Goal: Transaction & Acquisition: Purchase product/service

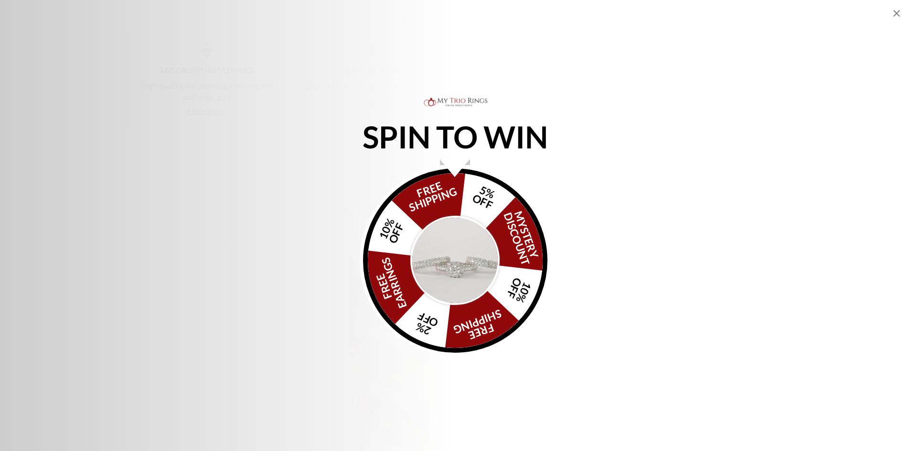
scroll to position [2035, 0]
click at [898, 13] on icon "Close popup" at bounding box center [896, 13] width 11 height 11
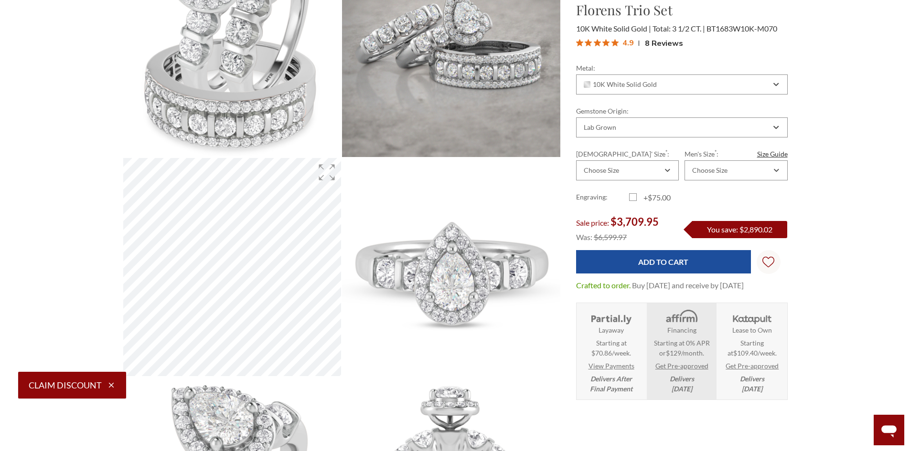
scroll to position [0, 0]
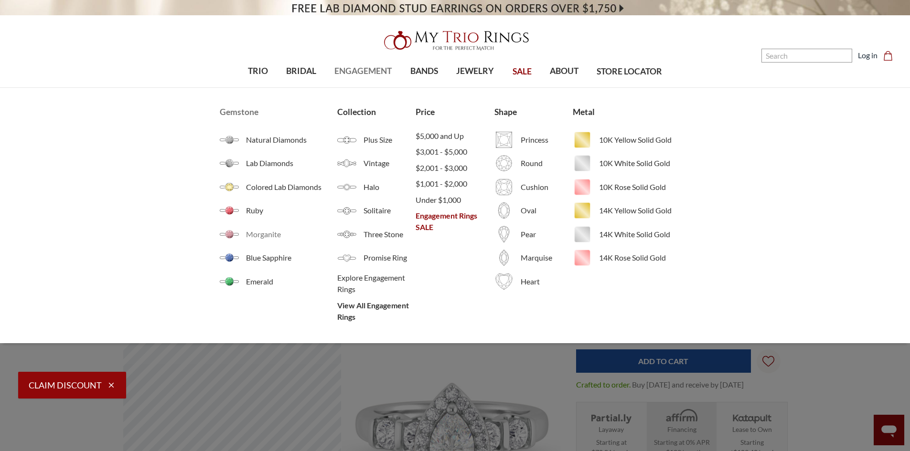
click at [265, 234] on span "Morganite" at bounding box center [291, 234] width 91 height 11
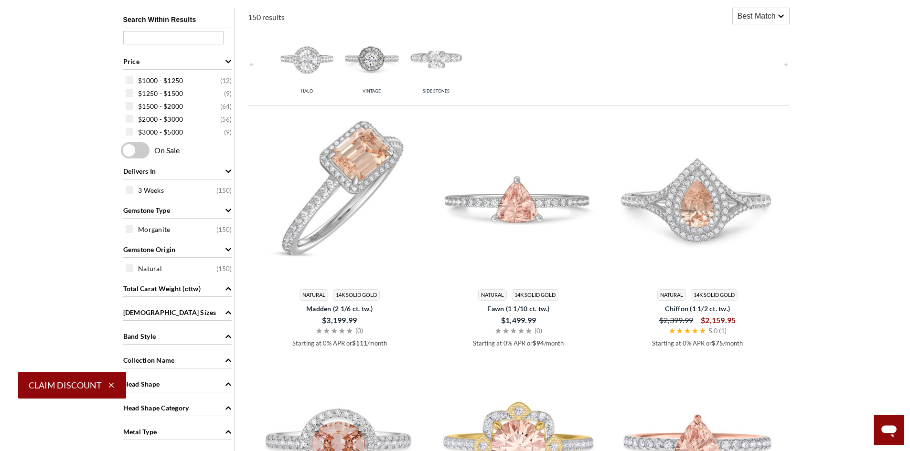
scroll to position [1330, 0]
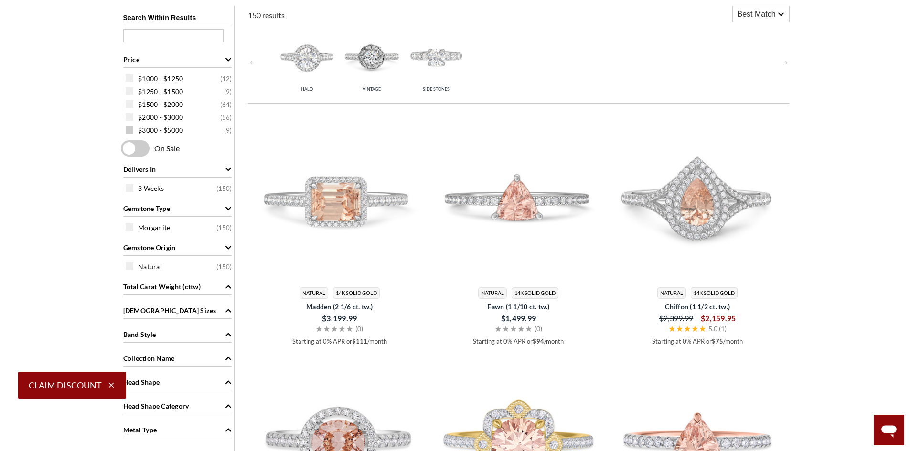
click at [131, 131] on span at bounding box center [130, 130] width 8 height 8
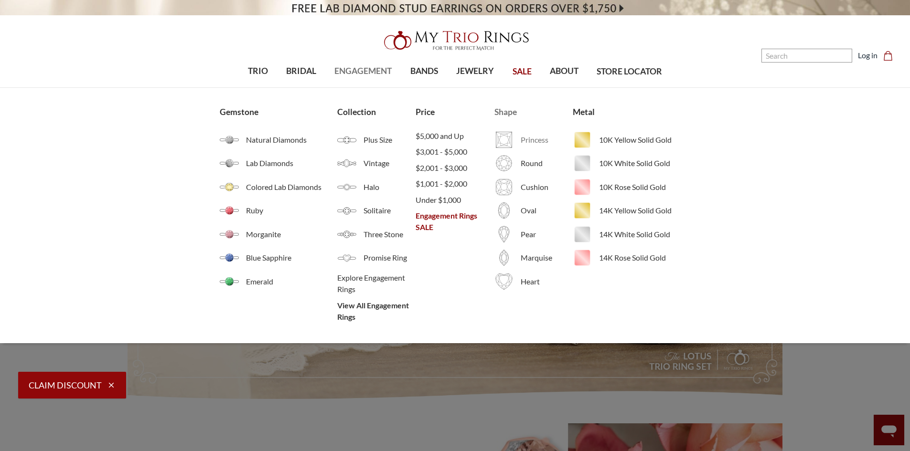
click at [540, 140] on span "Princess" at bounding box center [547, 139] width 52 height 11
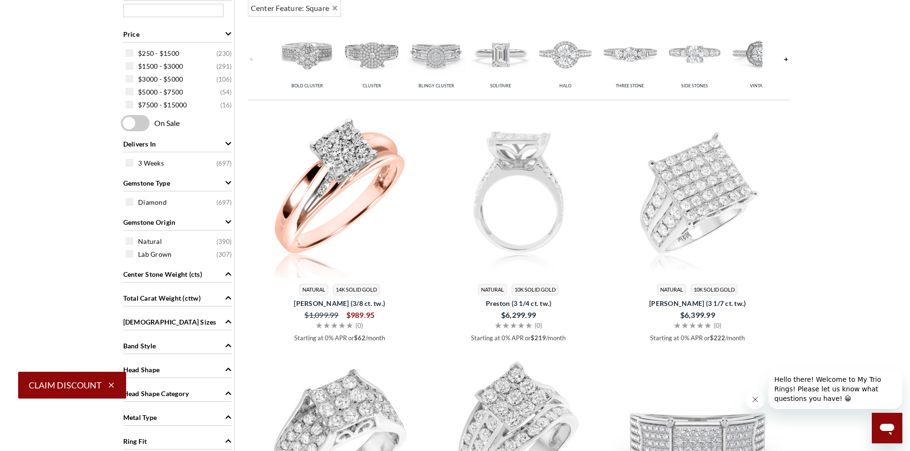
scroll to position [413, 0]
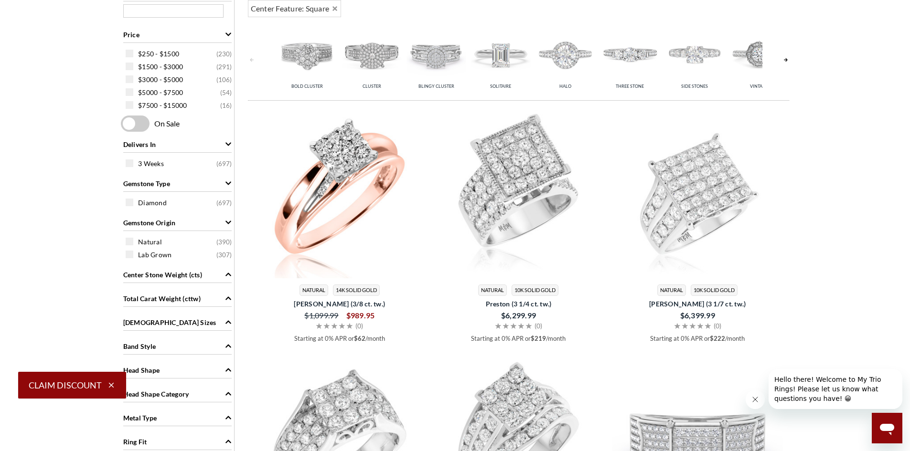
click at [206, 303] on div "Total Carat Weight (cttw)" at bounding box center [177, 298] width 108 height 18
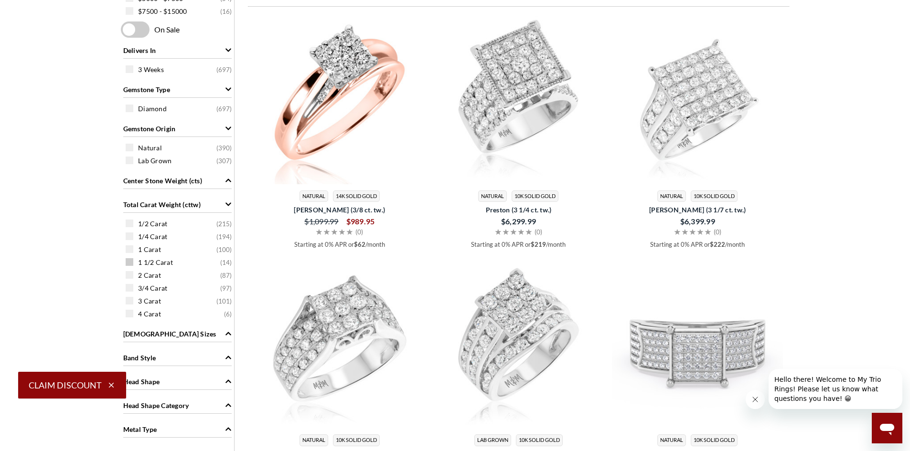
scroll to position [507, 0]
click at [131, 302] on span at bounding box center [130, 301] width 8 height 8
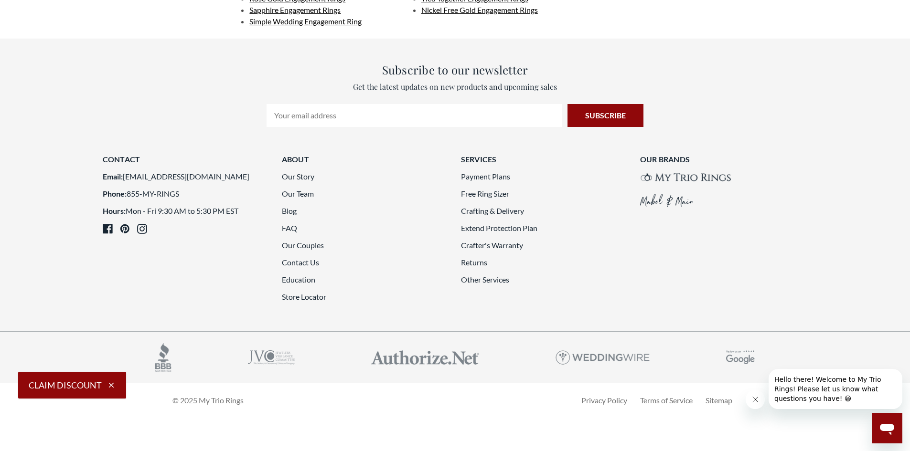
scroll to position [2784, 0]
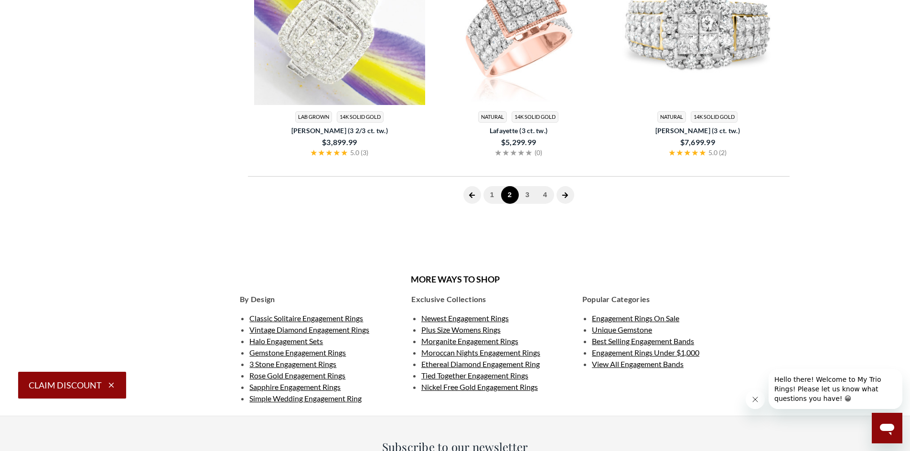
scroll to position [383, 0]
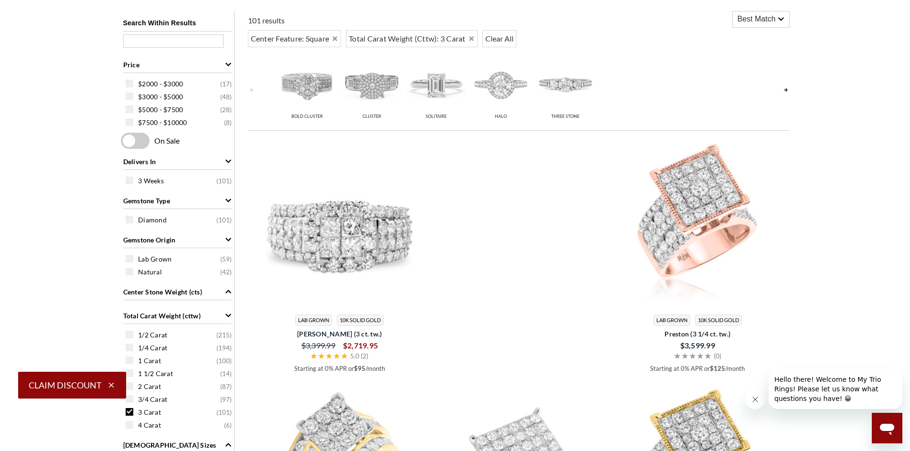
click at [440, 84] on img at bounding box center [437, 84] width 60 height 60
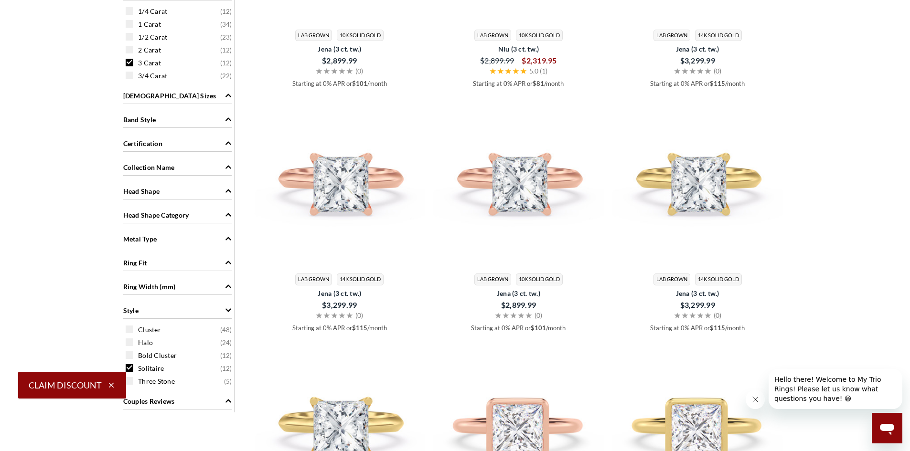
scroll to position [669, 0]
click at [131, 77] on span at bounding box center [130, 75] width 8 height 8
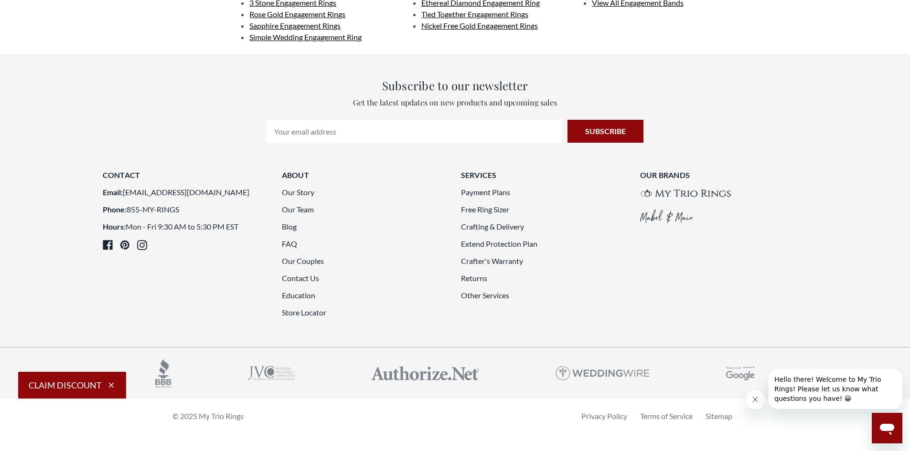
scroll to position [2782, 0]
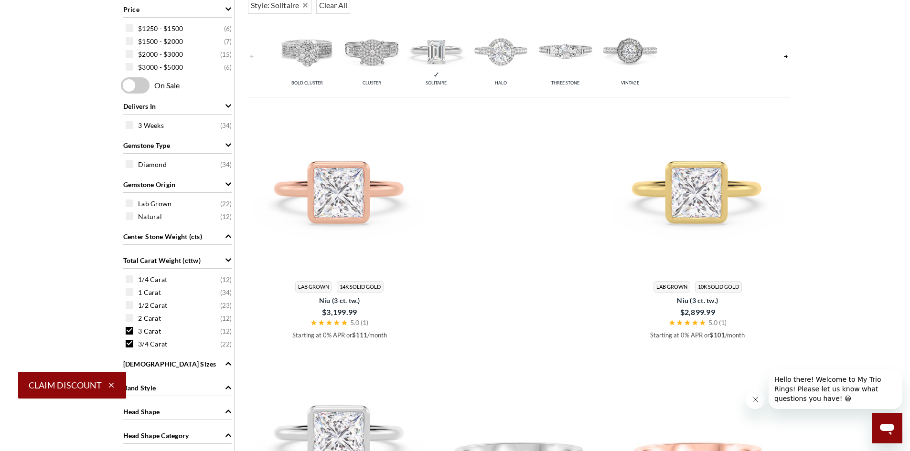
scroll to position [438, 0]
click at [128, 165] on span at bounding box center [130, 165] width 8 height 8
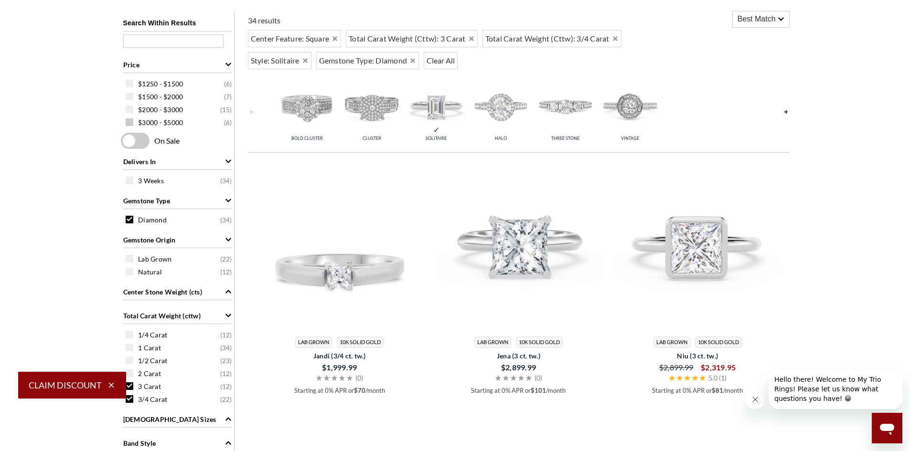
click at [130, 122] on span at bounding box center [130, 122] width 8 height 8
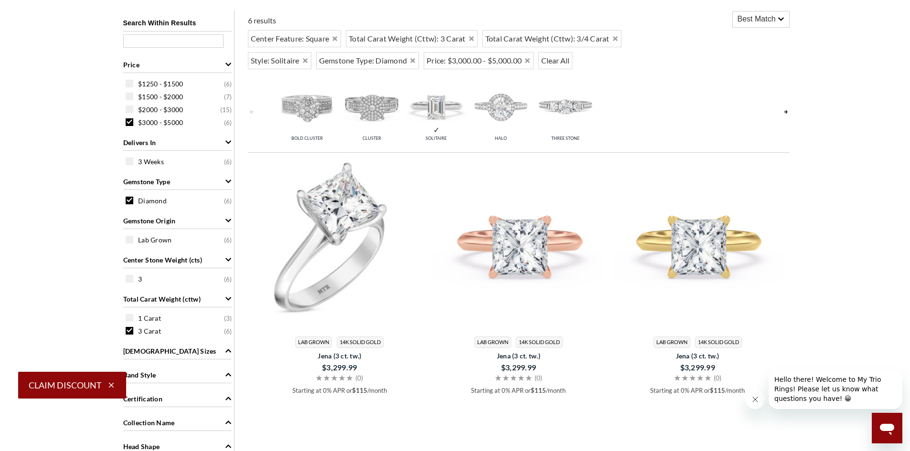
click at [408, 238] on img at bounding box center [339, 244] width 171 height 171
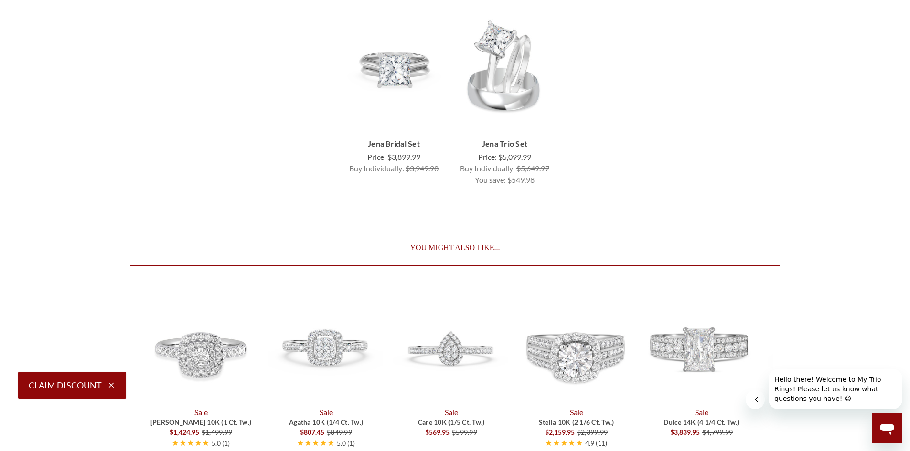
scroll to position [2768, 0]
click at [517, 63] on img "Jena 3 ct tw. Lab Grown Diamond Princess Solitaire Trio Set 14K White Gold, $5,…" at bounding box center [505, 66] width 96 height 96
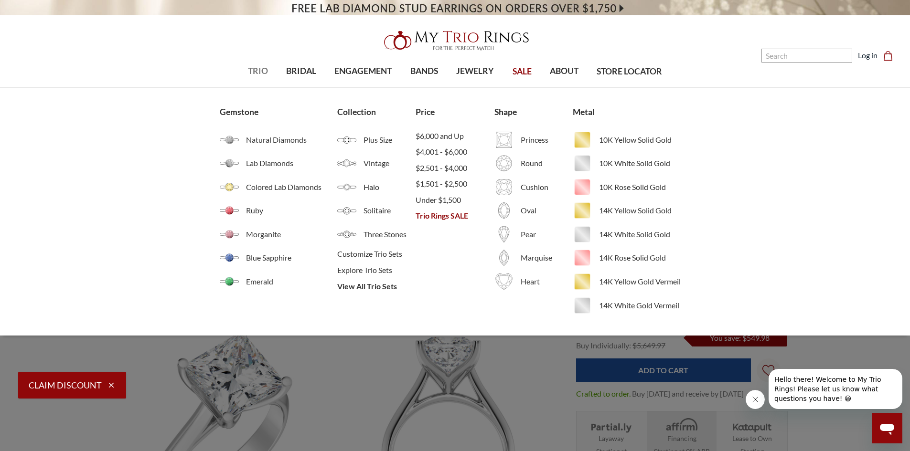
click at [257, 72] on span "TRIO" at bounding box center [258, 71] width 20 height 12
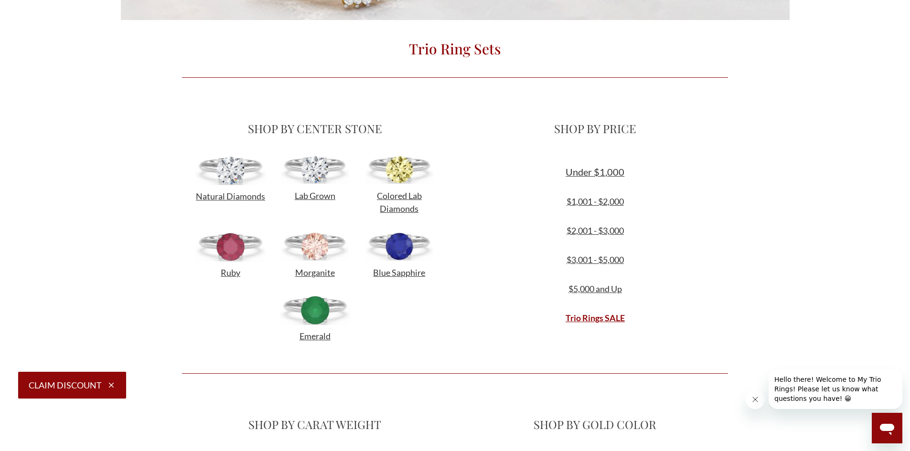
scroll to position [251, 0]
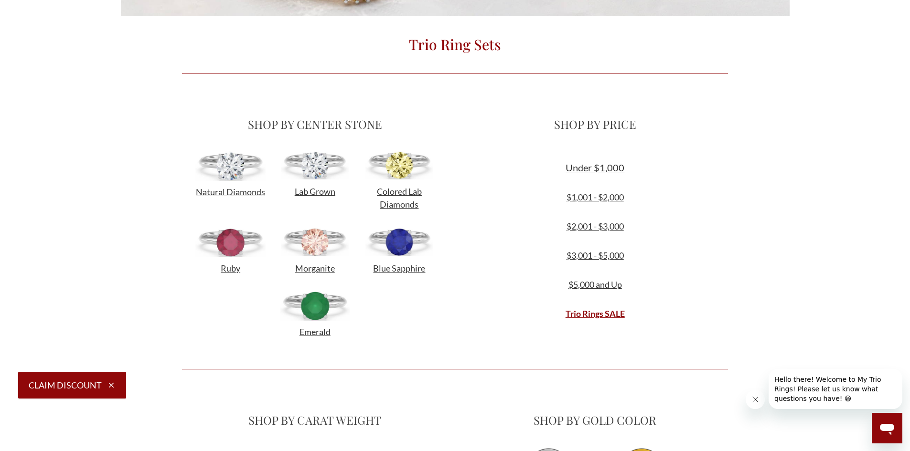
click at [246, 176] on img at bounding box center [230, 166] width 70 height 30
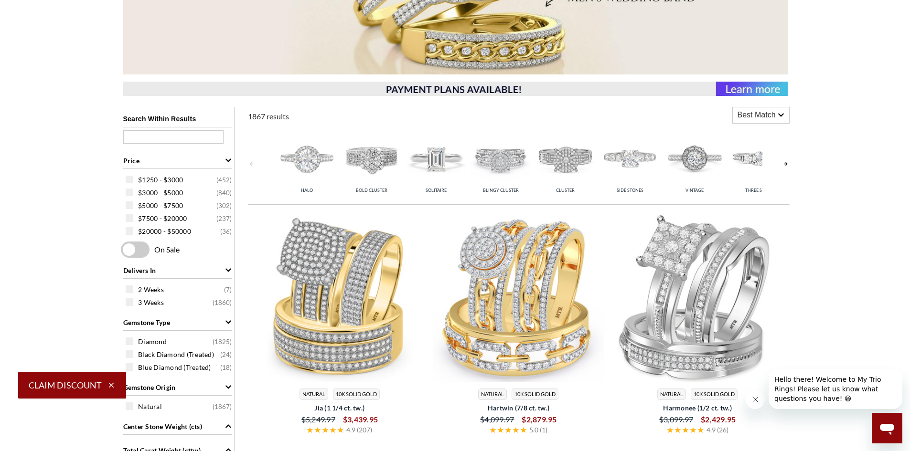
scroll to position [263, 0]
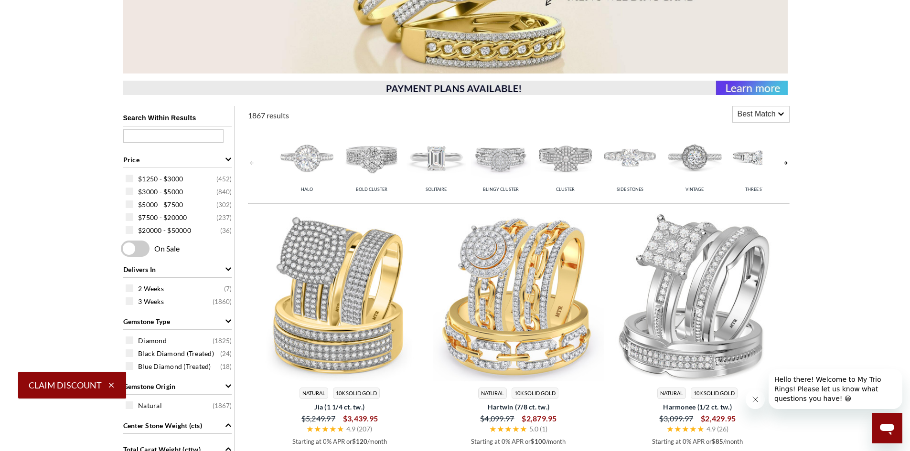
click at [645, 155] on img at bounding box center [630, 158] width 60 height 60
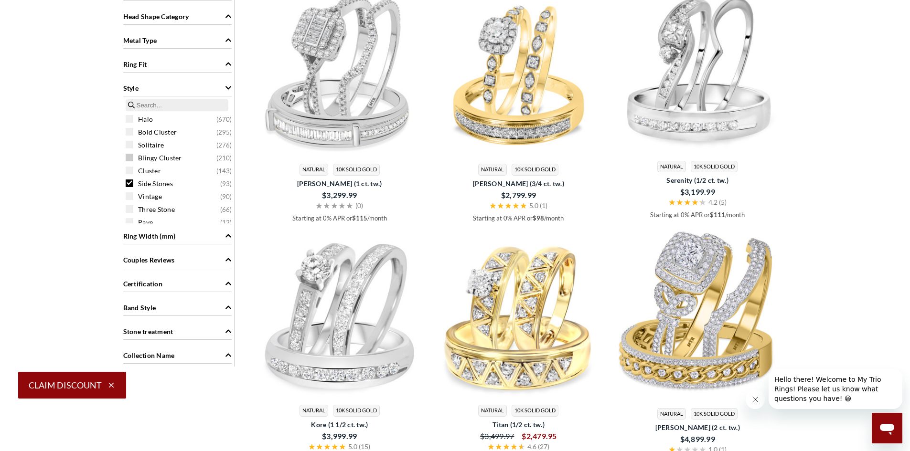
scroll to position [752, 0]
click at [127, 148] on span at bounding box center [130, 146] width 8 height 8
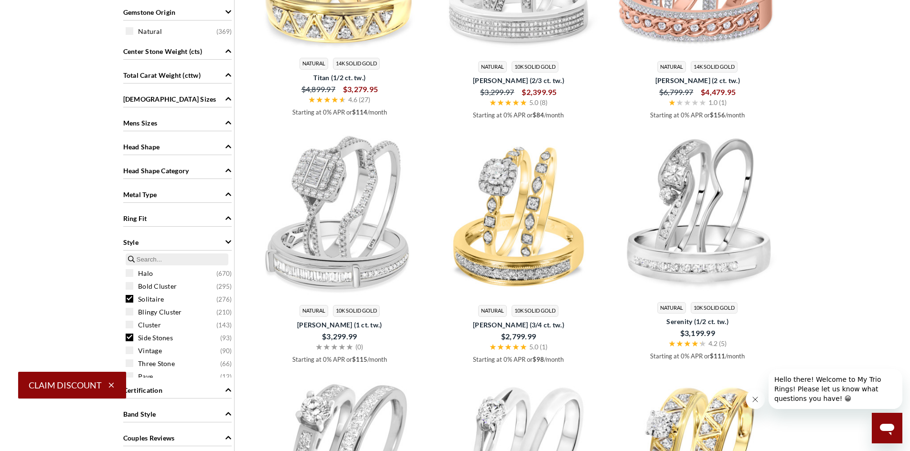
scroll to position [612, 0]
click at [208, 81] on div "Total Carat Weight (cttw)" at bounding box center [177, 74] width 108 height 18
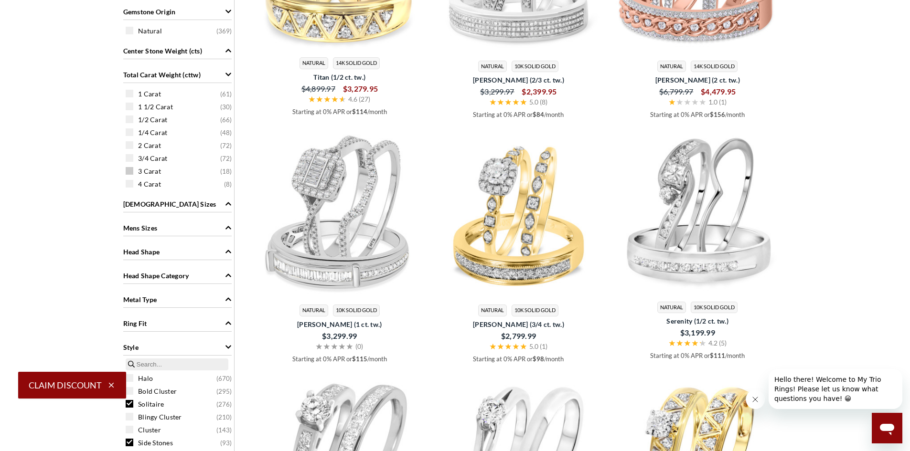
click at [132, 174] on span at bounding box center [130, 171] width 8 height 8
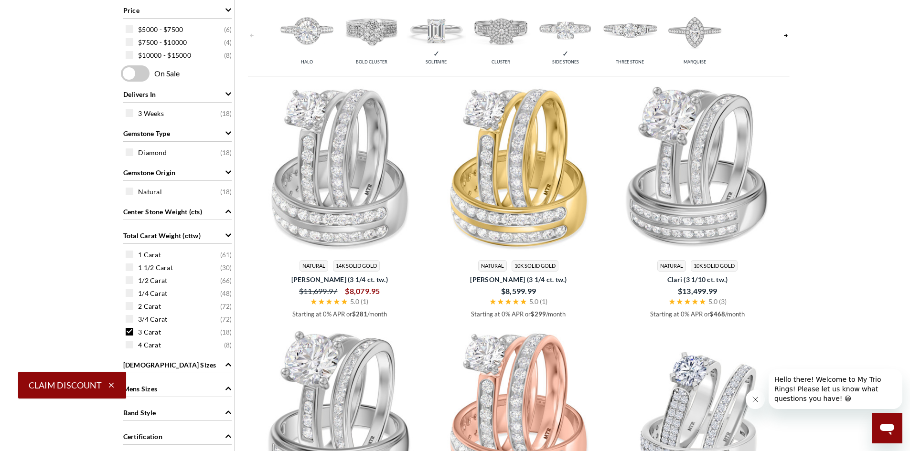
scroll to position [414, 0]
click at [129, 345] on span at bounding box center [130, 344] width 8 height 8
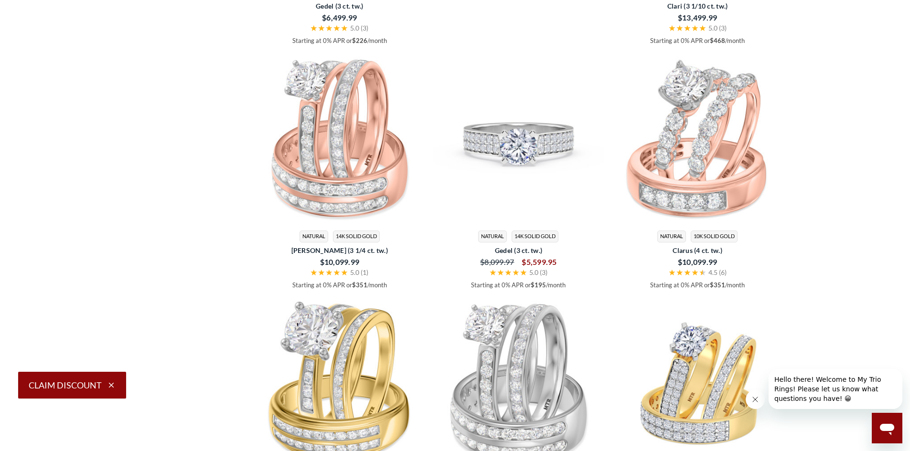
scroll to position [1510, 0]
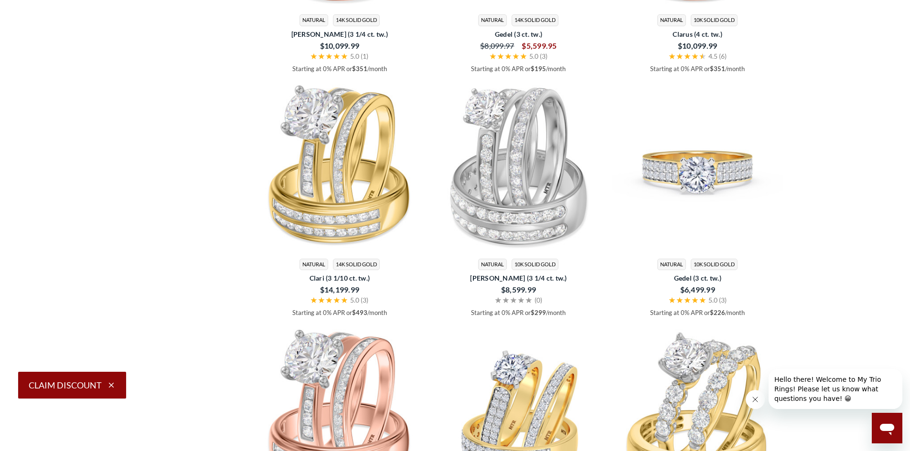
scroll to position [1651, 0]
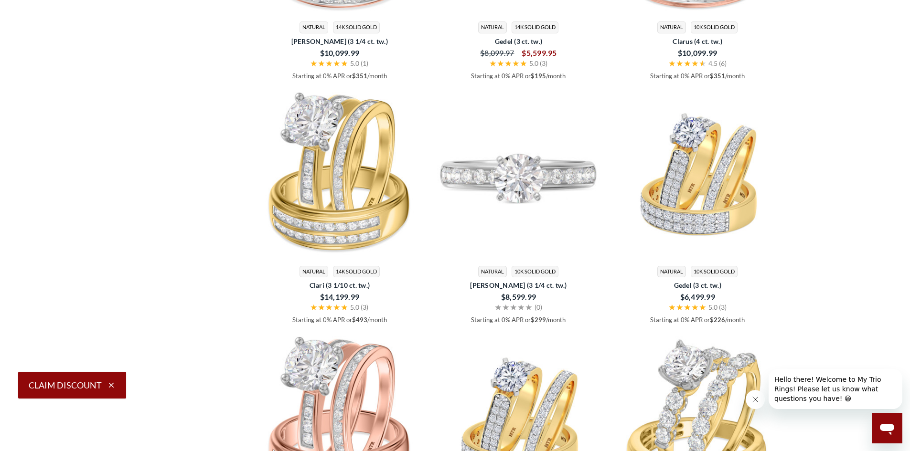
click at [500, 229] on img at bounding box center [518, 173] width 171 height 171
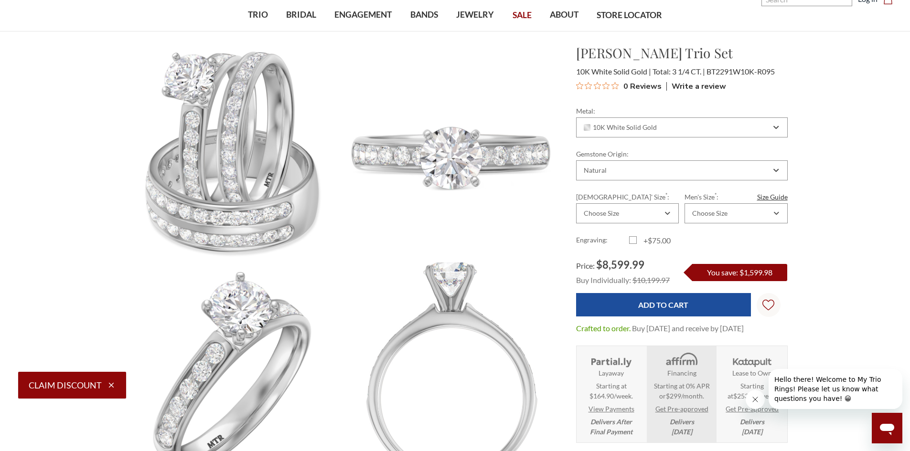
scroll to position [37, 0]
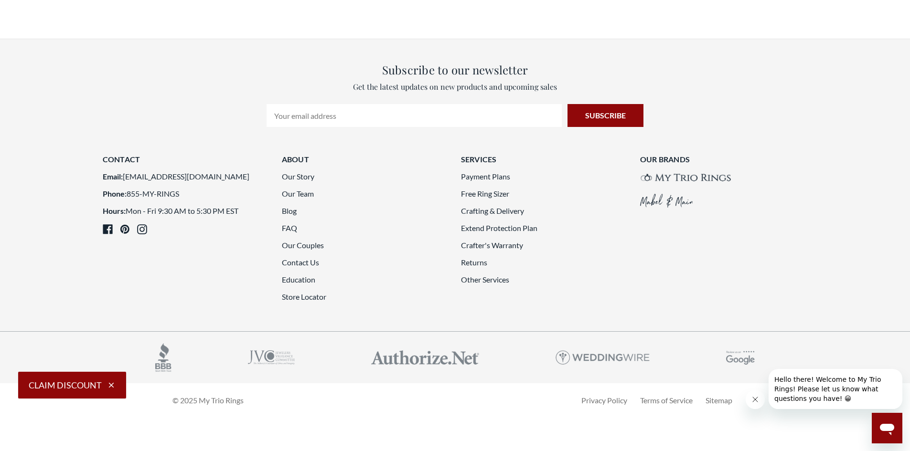
scroll to position [2376, 0]
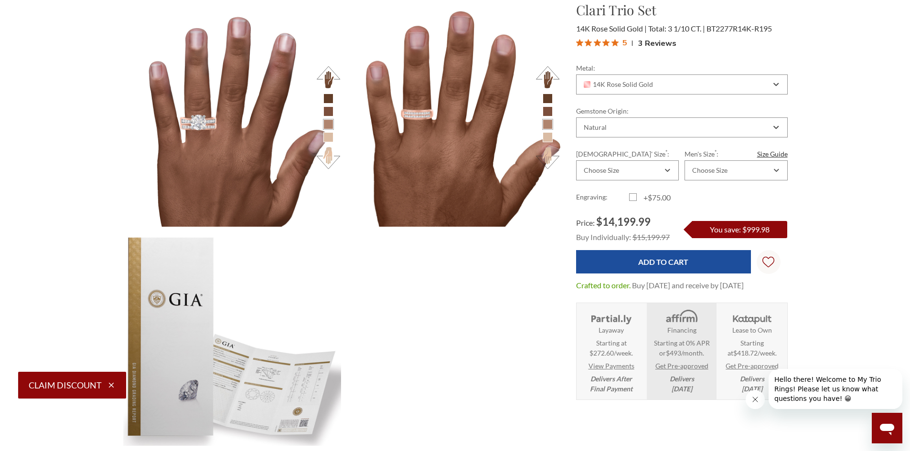
scroll to position [1187, 0]
click at [639, 91] on div "14K Rose Solid Gold" at bounding box center [682, 85] width 212 height 20
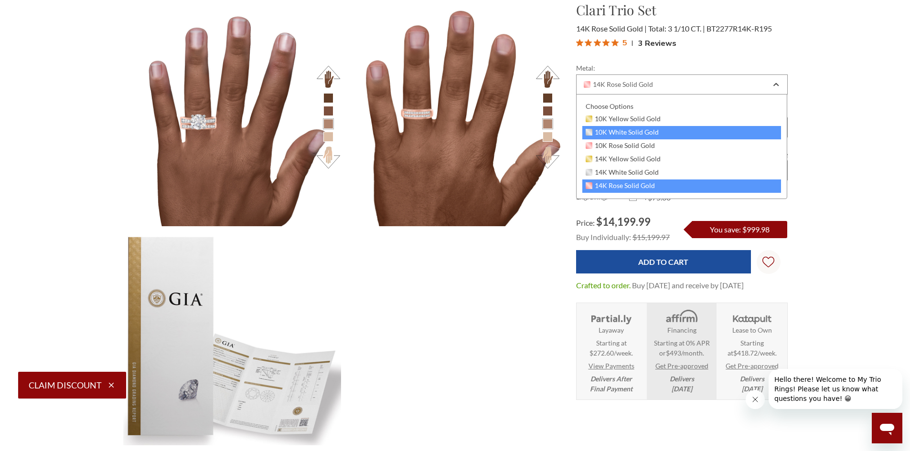
click at [630, 129] on span "10K White Solid Gold" at bounding box center [623, 133] width 74 height 8
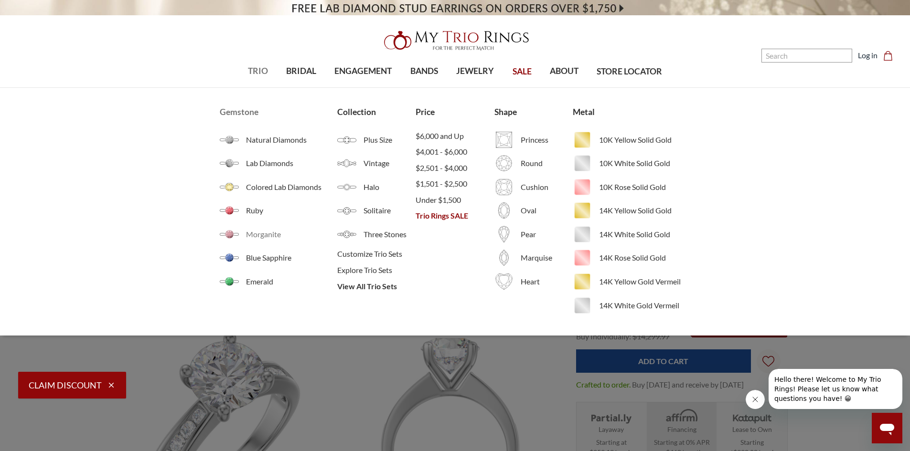
click at [258, 236] on span "Morganite" at bounding box center [291, 234] width 91 height 11
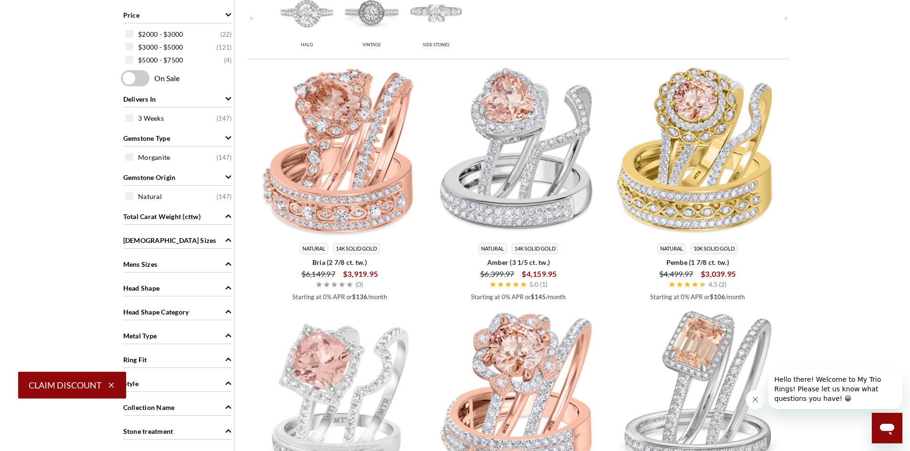
scroll to position [1271, 0]
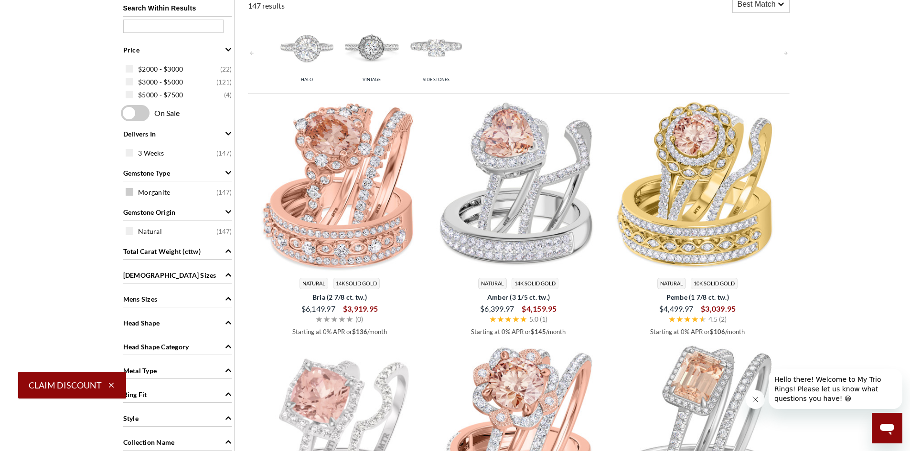
click at [129, 193] on span at bounding box center [130, 192] width 8 height 8
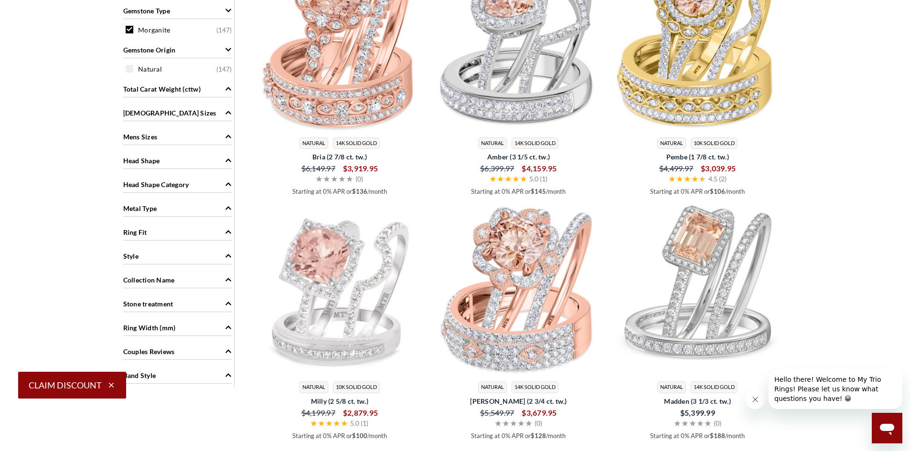
scroll to position [1435, 0]
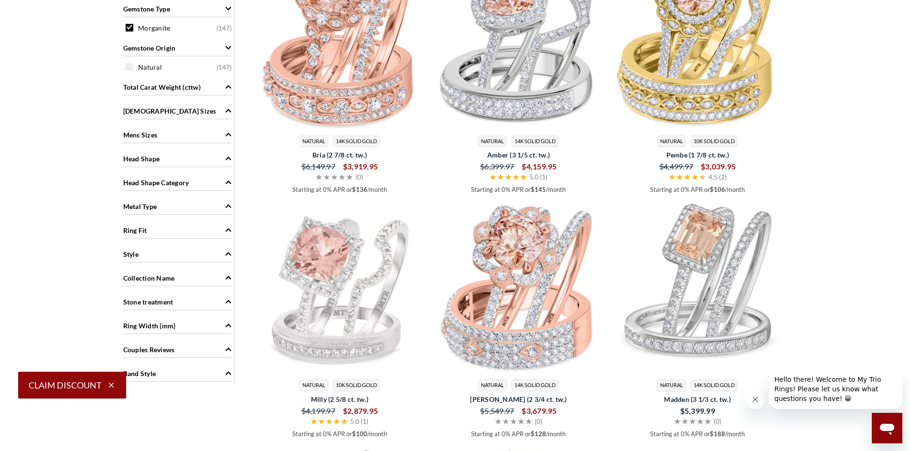
click at [164, 86] on span "Total Carat Weight (cttw)" at bounding box center [161, 87] width 77 height 10
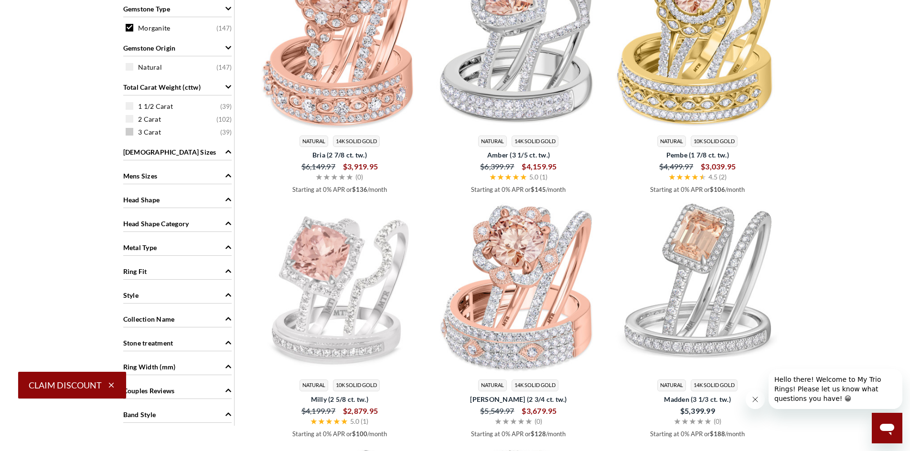
click at [128, 133] on span at bounding box center [130, 132] width 8 height 8
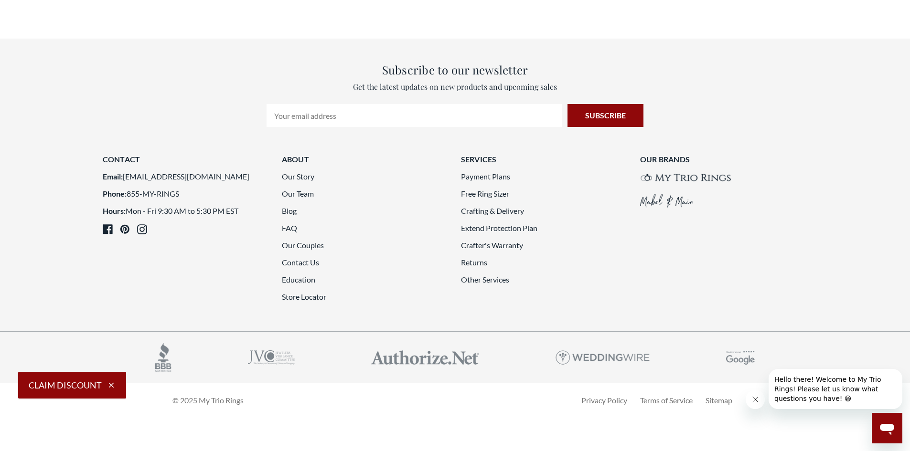
scroll to position [3531, 0]
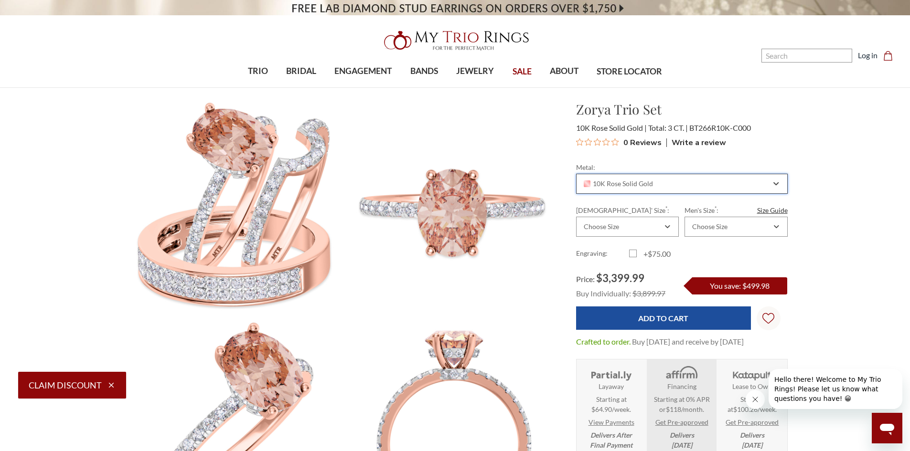
click at [628, 189] on div "10K Rose Solid Gold" at bounding box center [682, 184] width 212 height 20
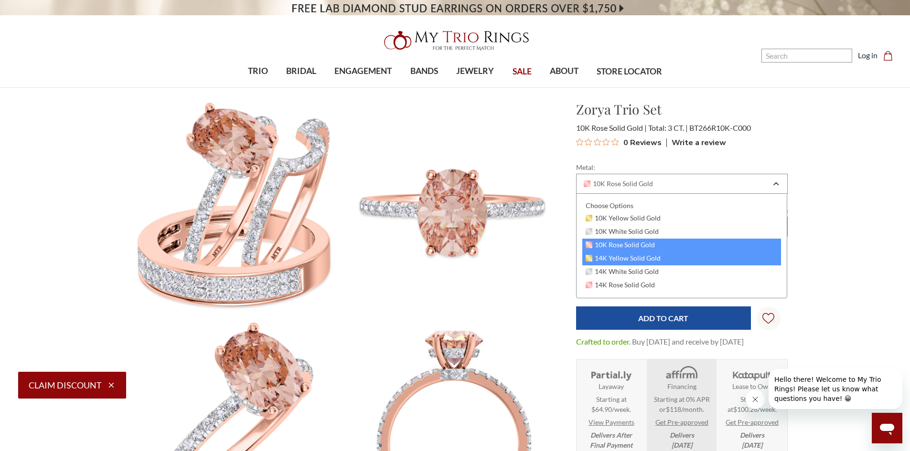
click at [614, 265] on div "14K Yellow Solid Gold" at bounding box center [681, 258] width 199 height 13
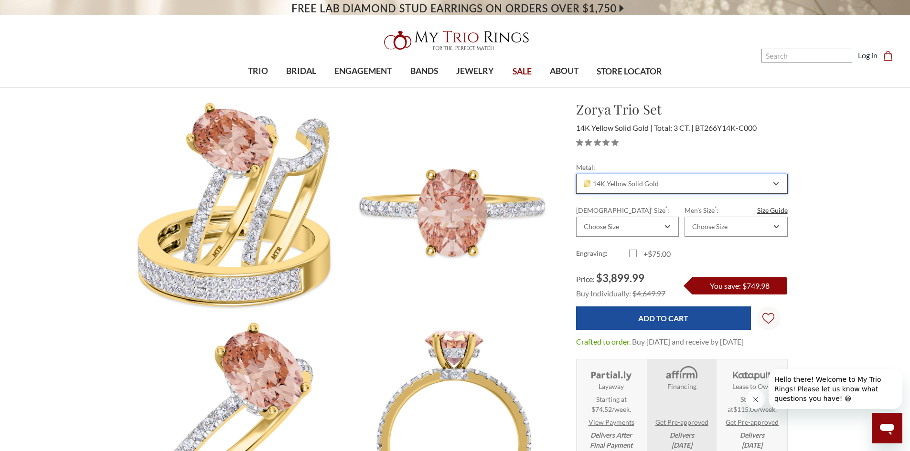
click at [617, 178] on div "14K Yellow Solid Gold" at bounding box center [682, 184] width 212 height 20
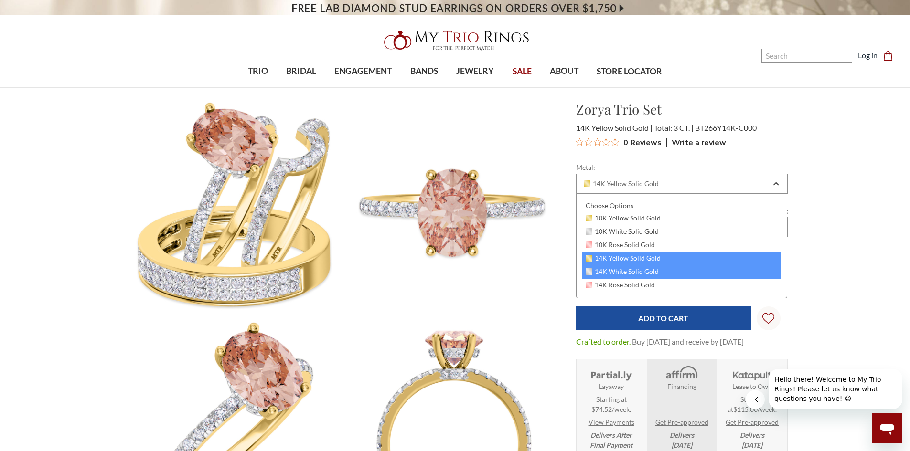
click at [609, 278] on div "14K White Solid Gold" at bounding box center [681, 272] width 199 height 13
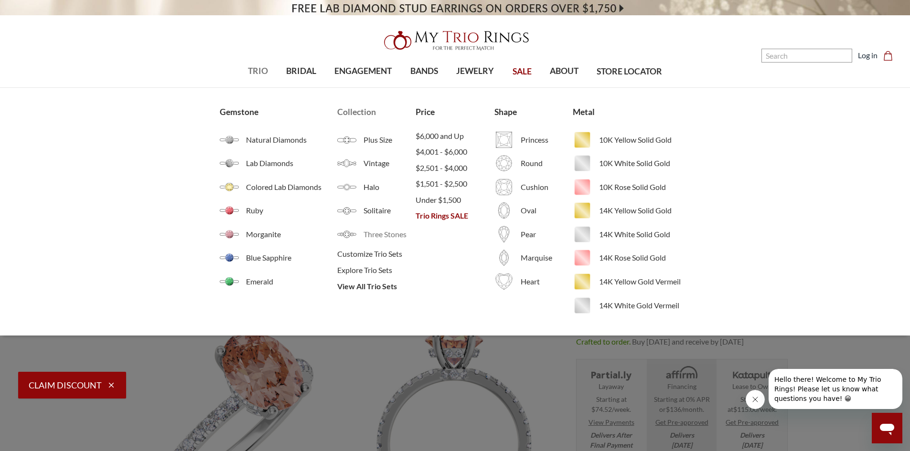
click at [371, 231] on span "Three Stones" at bounding box center [390, 234] width 52 height 11
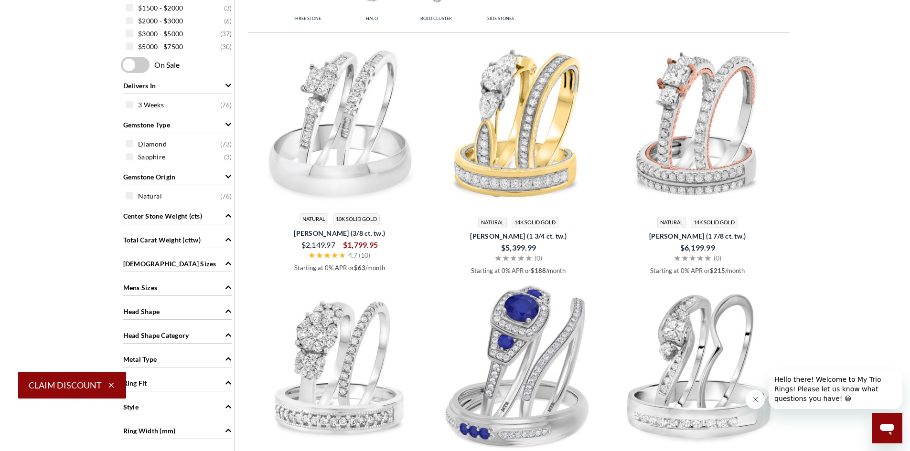
scroll to position [291, 0]
click at [171, 241] on span "Total Carat Weight (cttw)" at bounding box center [161, 240] width 77 height 10
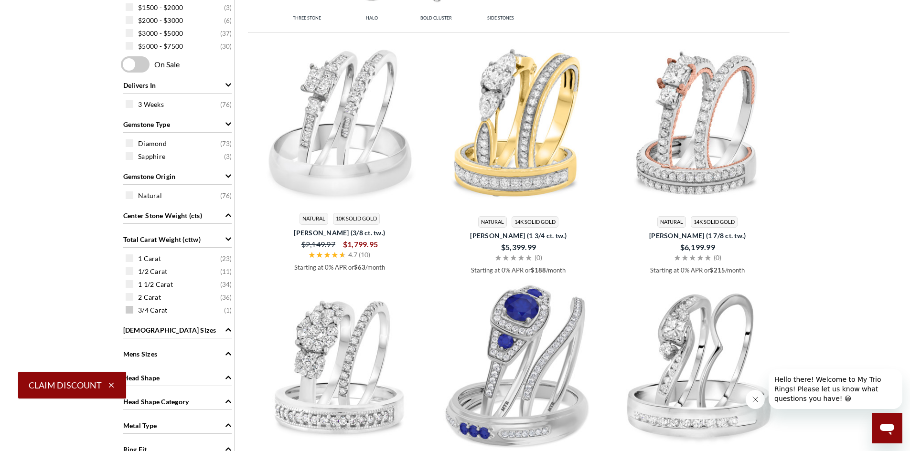
click at [153, 313] on span "3/4 Carat" at bounding box center [152, 311] width 29 height 10
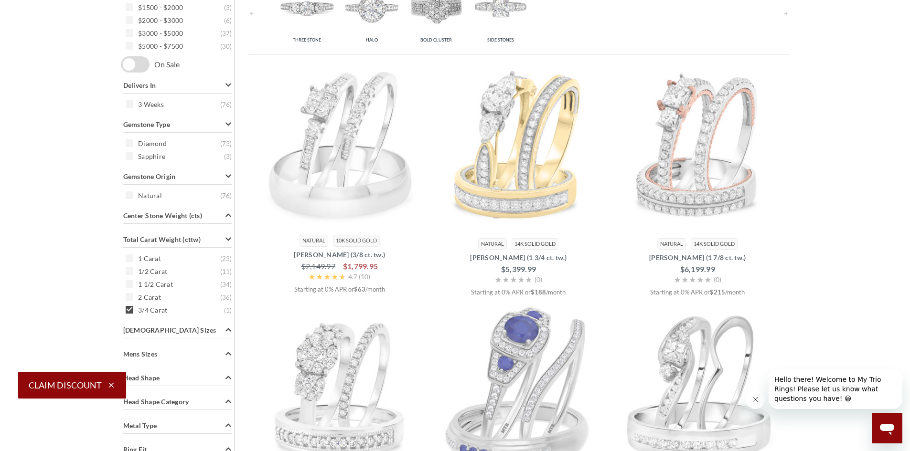
scroll to position [215, 0]
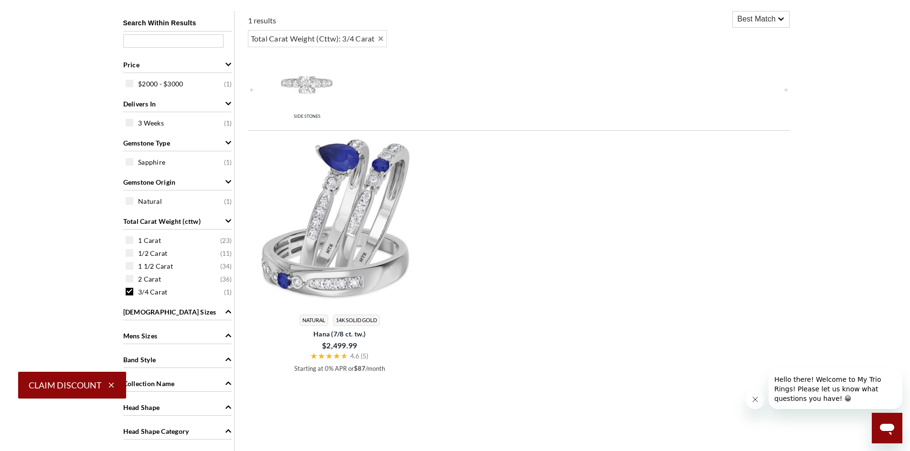
click at [305, 83] on img at bounding box center [307, 84] width 60 height 60
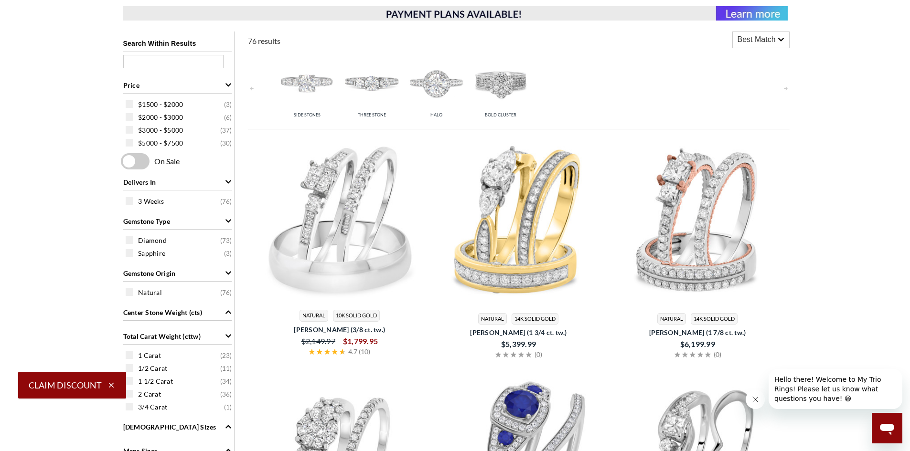
scroll to position [194, 0]
click at [444, 90] on img at bounding box center [437, 84] width 60 height 60
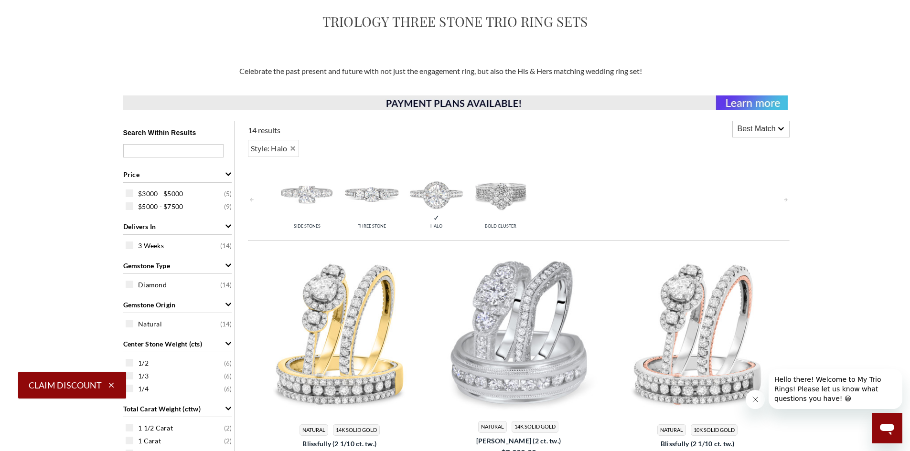
scroll to position [106, 0]
click at [293, 148] on icon "Remove Halo" at bounding box center [292, 147] width 5 height 5
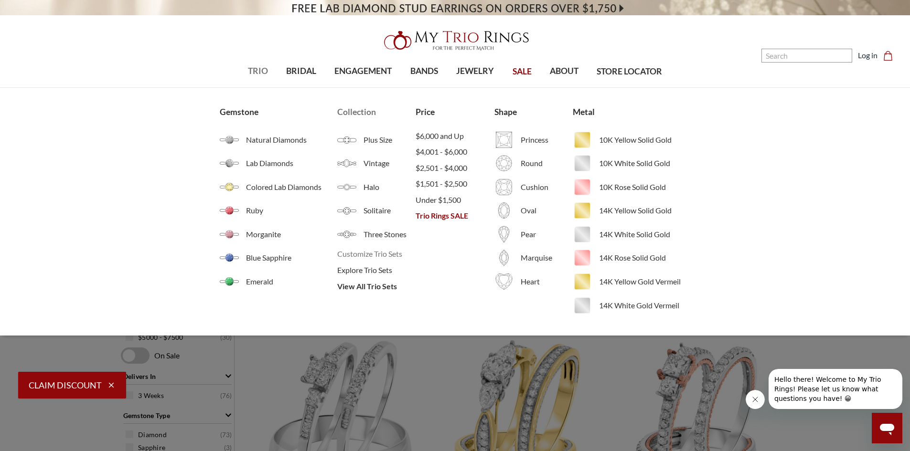
click at [386, 255] on span "Customize Trio Sets" at bounding box center [376, 253] width 78 height 11
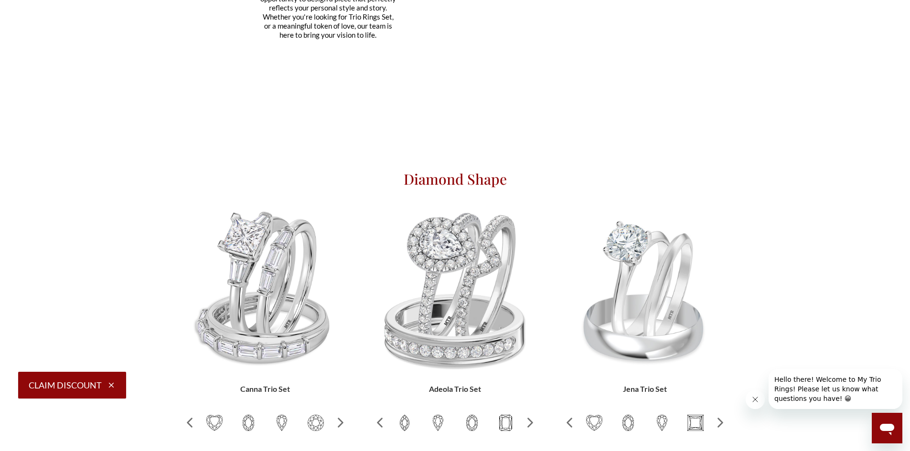
scroll to position [271, 0]
click at [273, 243] on img at bounding box center [265, 291] width 166 height 166
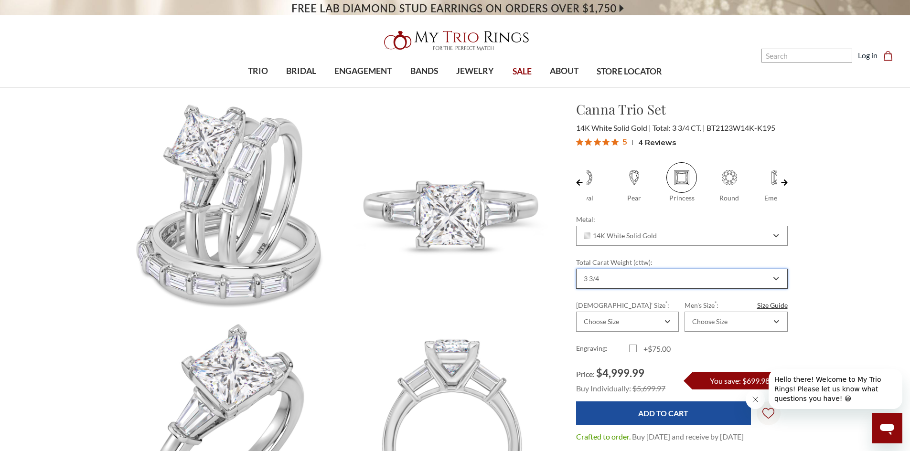
click at [626, 280] on div "3 3/4" at bounding box center [676, 279] width 189 height 8
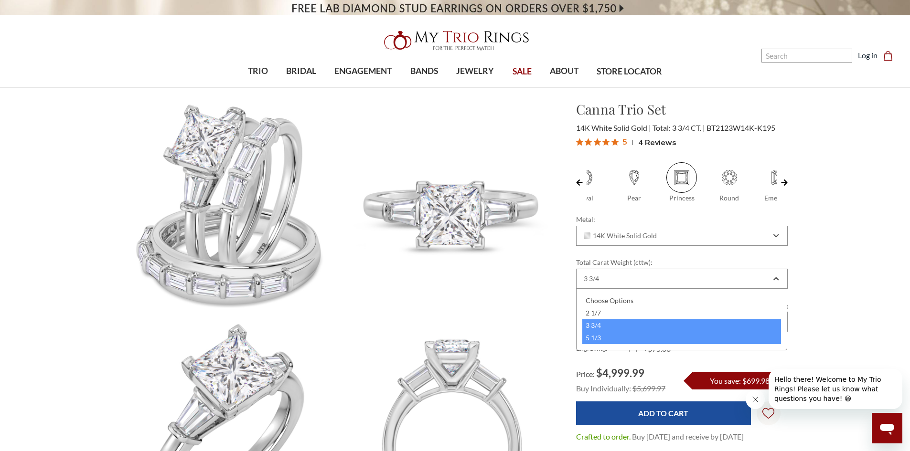
click at [615, 342] on div "5 1/3" at bounding box center [681, 338] width 199 height 12
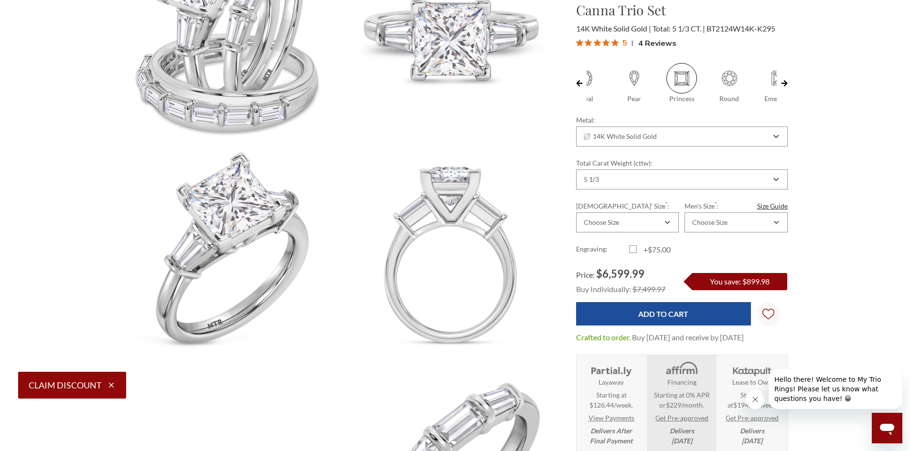
scroll to position [172, 0]
click at [671, 221] on div "Choose Size" at bounding box center [627, 223] width 103 height 20
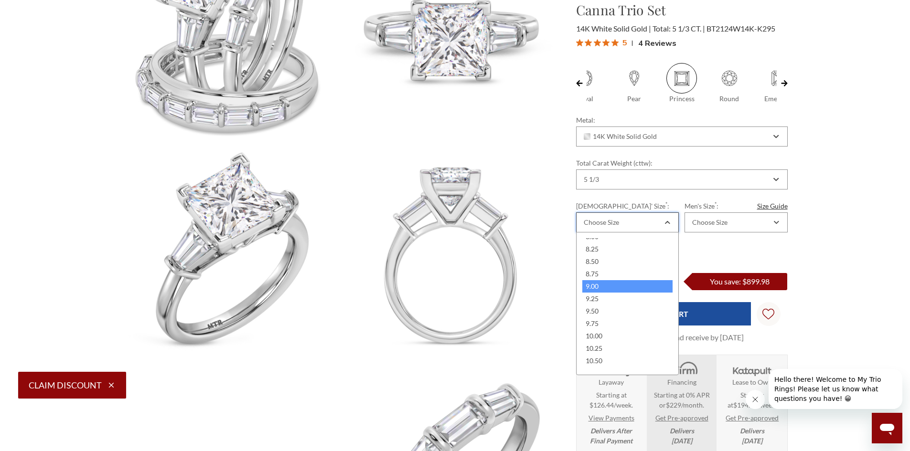
scroll to position [269, 0]
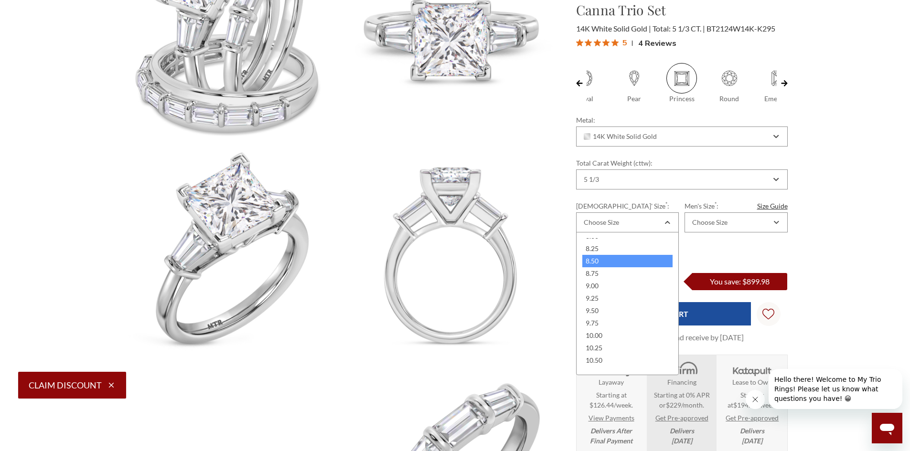
click at [604, 258] on div "8.50" at bounding box center [627, 261] width 90 height 12
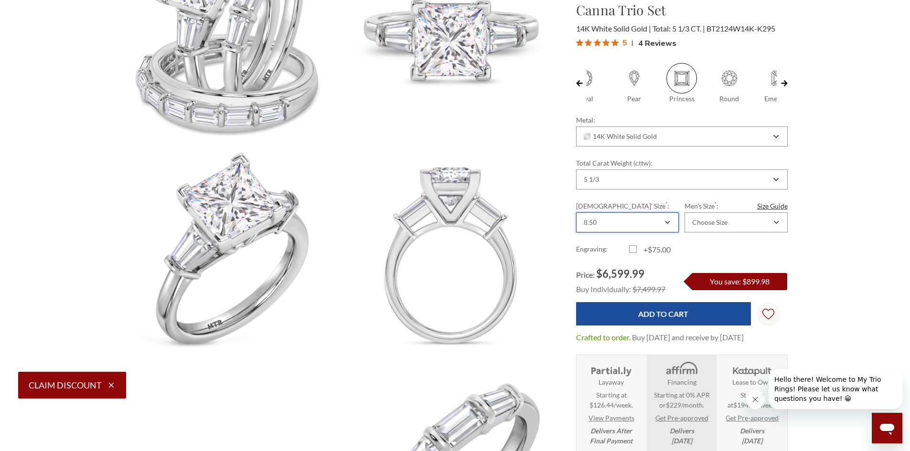
scroll to position [0, 0]
click at [711, 221] on div "Choose Size" at bounding box center [709, 223] width 35 height 8
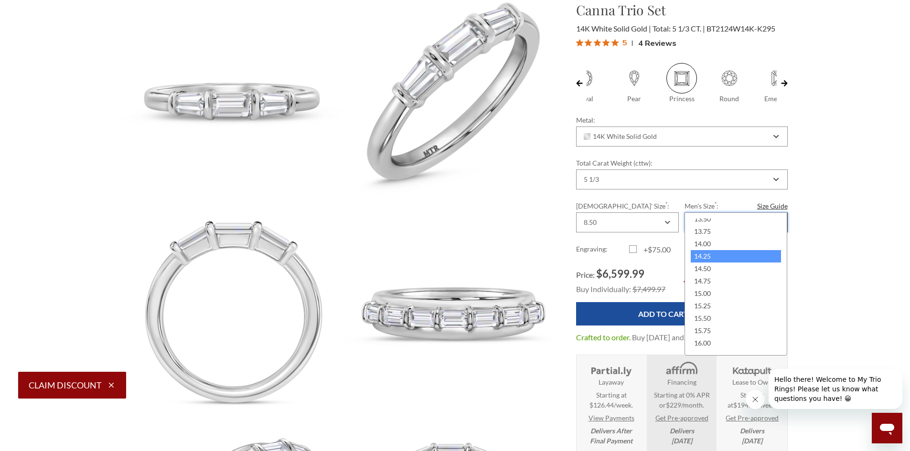
scroll to position [556, 0]
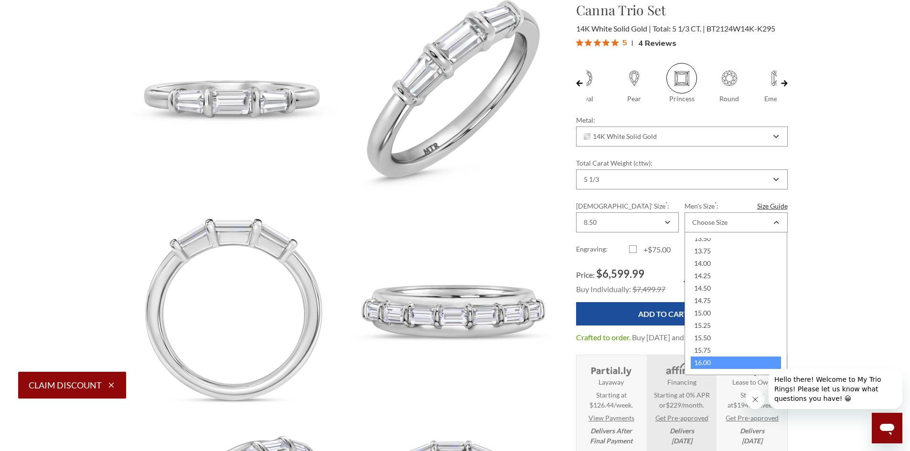
click at [718, 363] on div "16.00" at bounding box center [736, 363] width 90 height 12
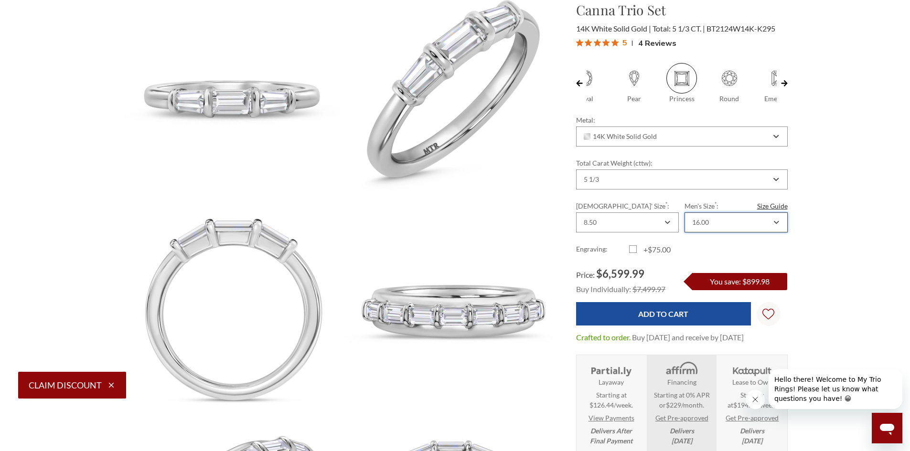
scroll to position [0, 0]
click at [741, 222] on div "16.00" at bounding box center [731, 223] width 81 height 8
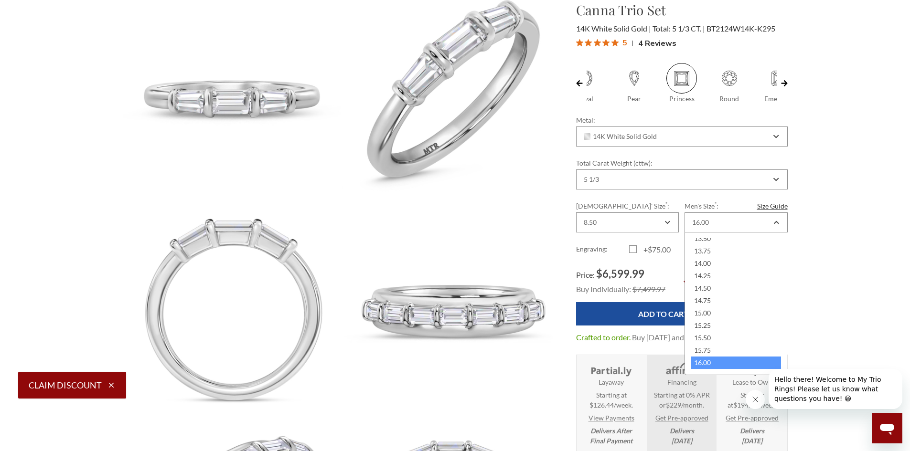
click at [721, 362] on div "16.00" at bounding box center [736, 363] width 90 height 12
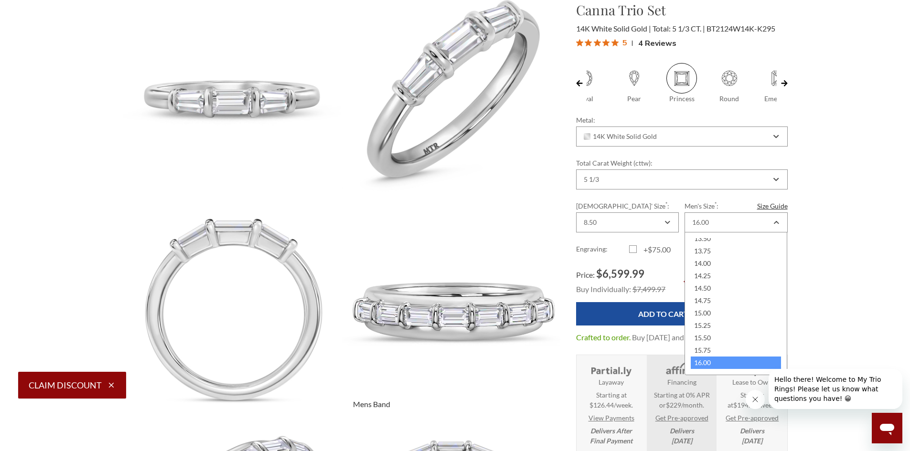
click at [499, 263] on img at bounding box center [451, 310] width 240 height 240
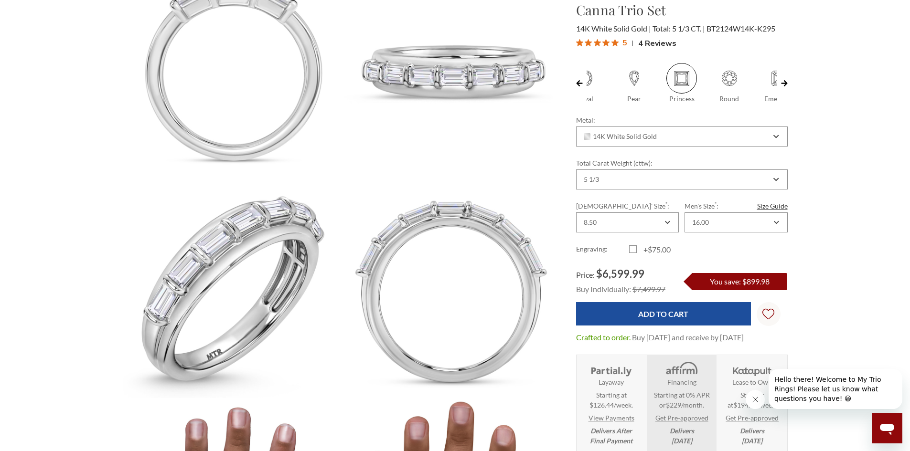
scroll to position [796, 0]
click at [617, 417] on link "View Payments" at bounding box center [612, 418] width 46 height 10
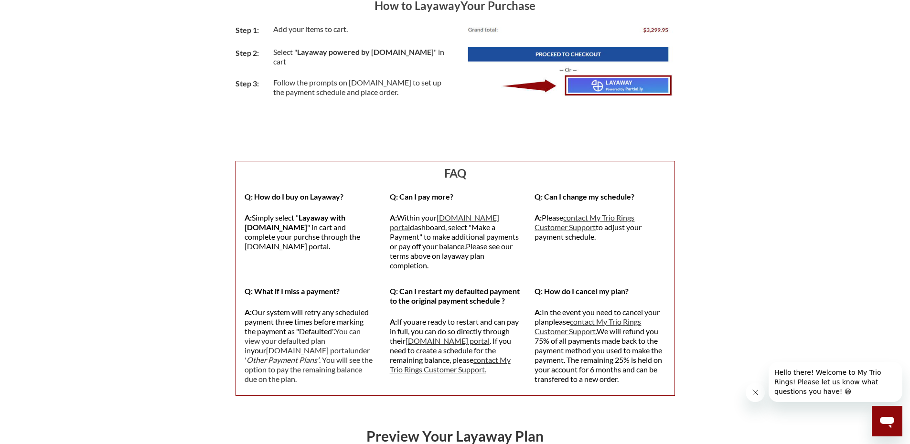
scroll to position [871, 0]
